Goal: Information Seeking & Learning: Learn about a topic

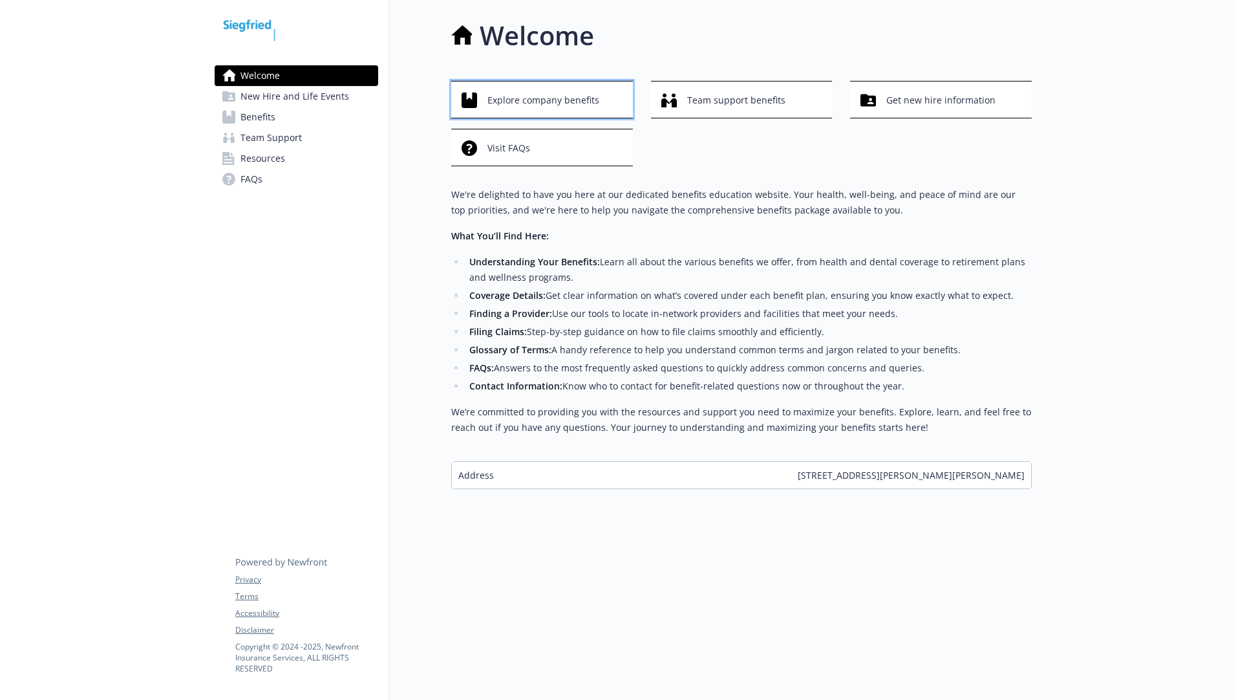
click at [574, 103] on span "Explore company benefits" at bounding box center [544, 100] width 112 height 25
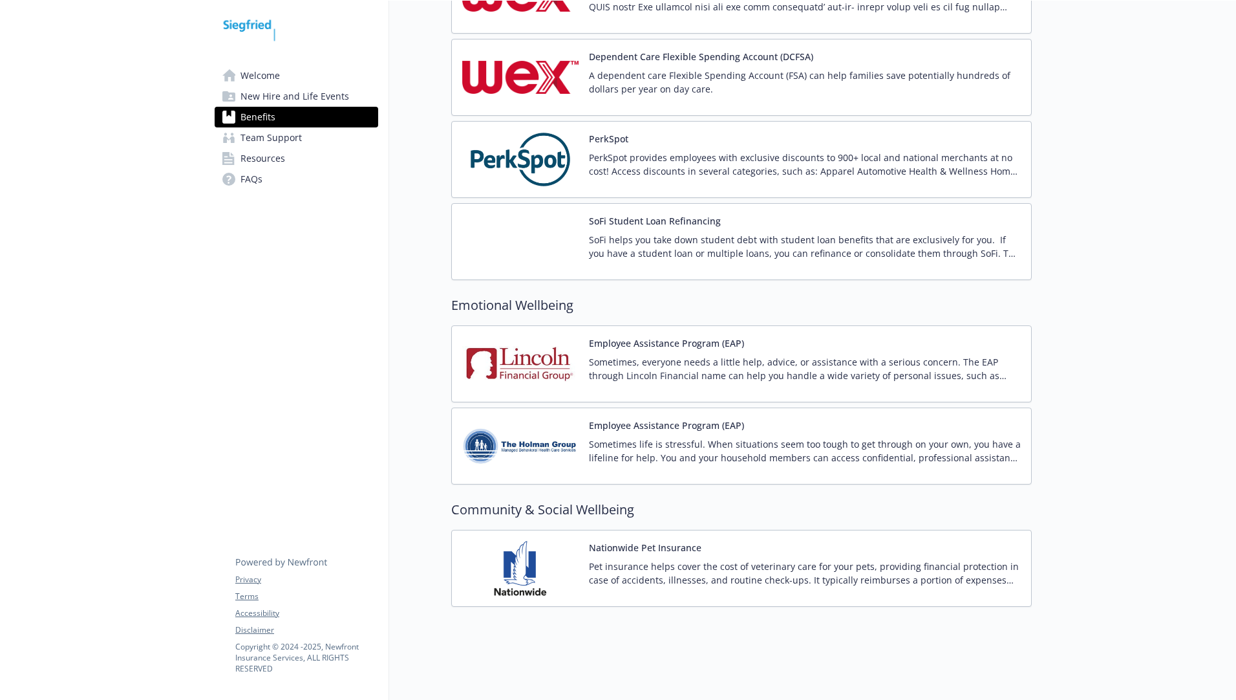
scroll to position [2080, 0]
